Goal: Task Accomplishment & Management: Use online tool/utility

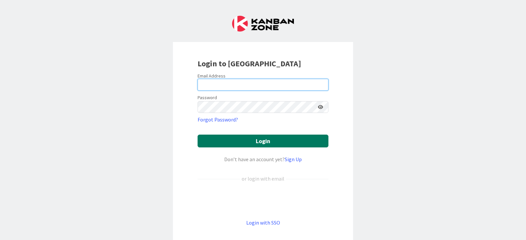
type input "[EMAIL_ADDRESS][PERSON_NAME][DOMAIN_NAME]"
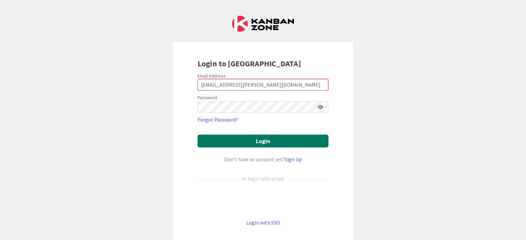
click at [251, 140] on button "Login" at bounding box center [263, 141] width 131 height 13
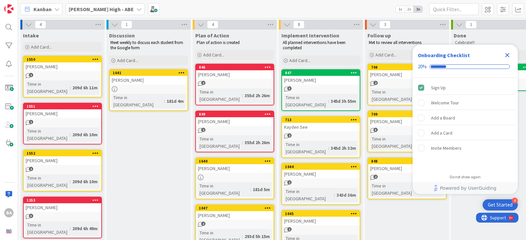
click at [506, 55] on icon "Close Checklist" at bounding box center [507, 55] width 4 height 4
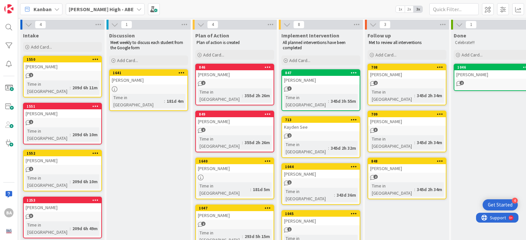
click at [60, 112] on link "1551 [PERSON_NAME] 1 Time in [GEOGRAPHIC_DATA] : 209d 6h 10m" at bounding box center [62, 124] width 79 height 42
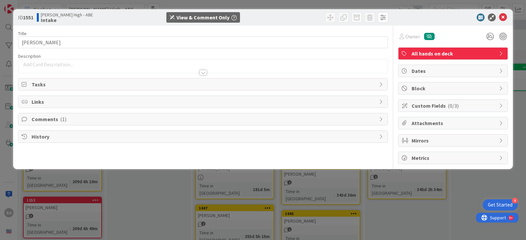
click at [36, 119] on span "Comments ( 1 )" at bounding box center [204, 119] width 344 height 8
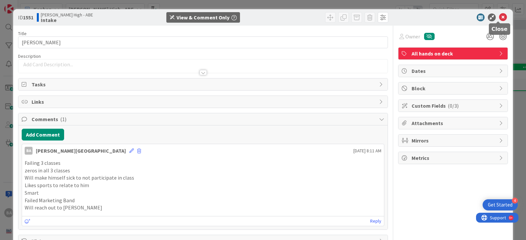
click at [499, 19] on icon at bounding box center [503, 17] width 8 height 8
